Goal: Find specific page/section

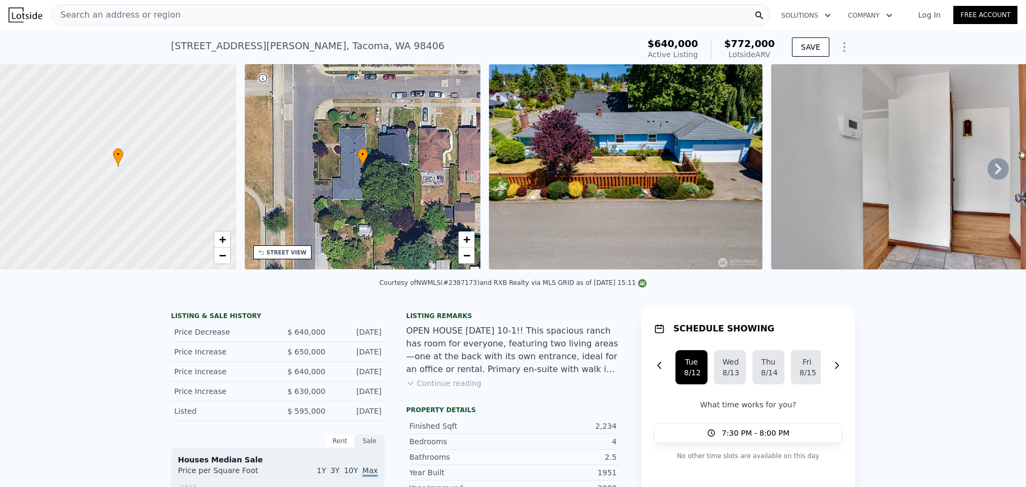
click at [209, 22] on div "Search an address or region" at bounding box center [410, 14] width 719 height 21
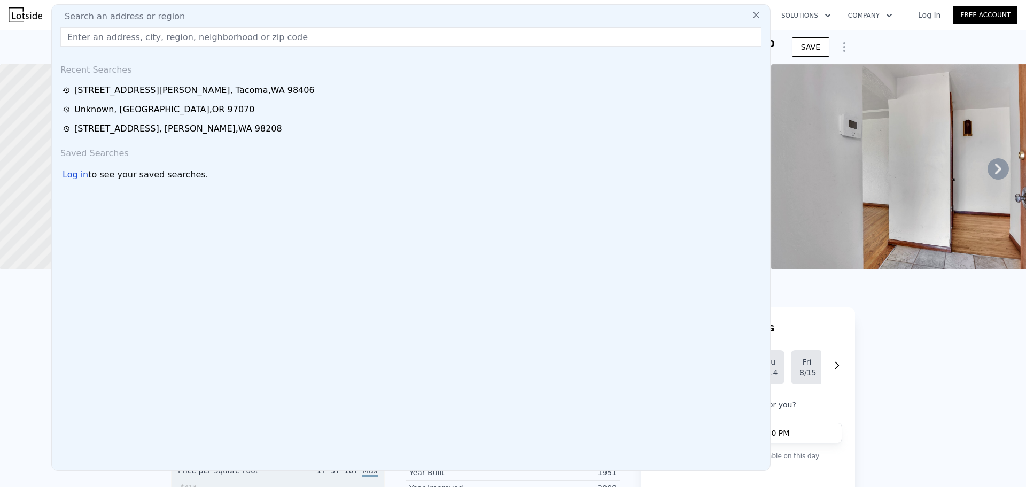
type input "[STREET_ADDRESS]"
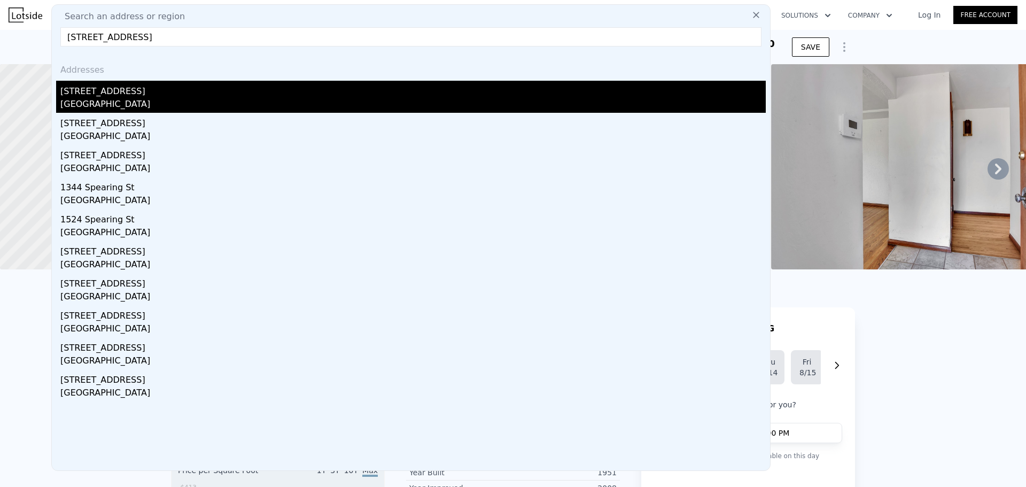
click at [190, 106] on div "[GEOGRAPHIC_DATA]" at bounding box center [412, 105] width 705 height 15
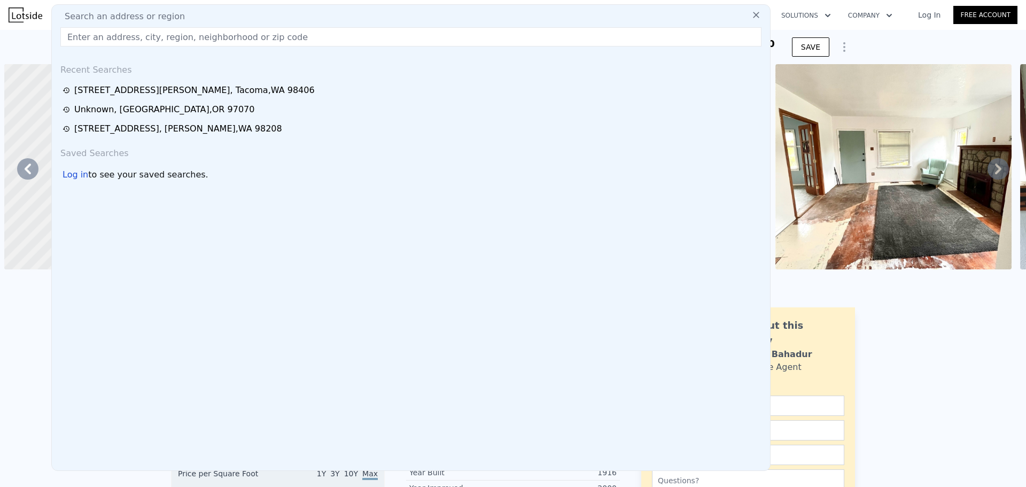
scroll to position [0, 249]
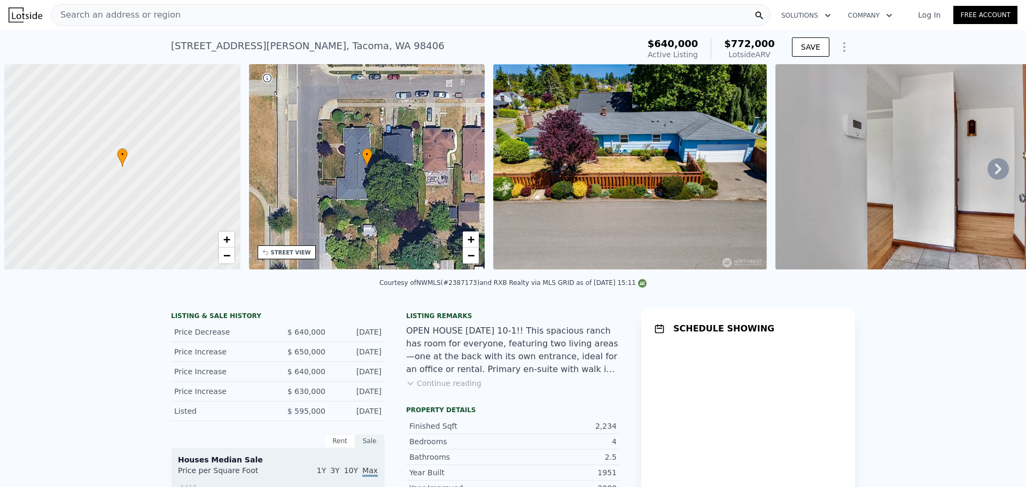
scroll to position [0, 4]
